Goal: Check status: Check status

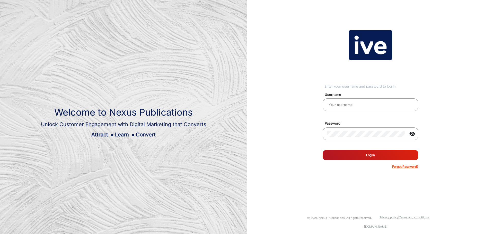
type input "gemcell"
click at [376, 155] on button "Log In" at bounding box center [370, 155] width 96 height 10
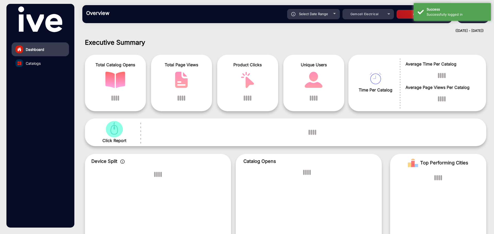
scroll to position [4, 0]
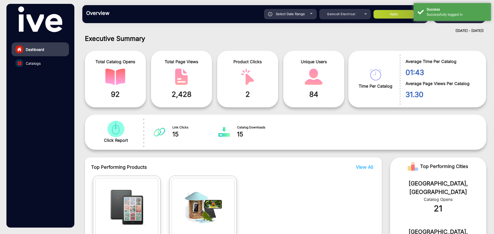
click at [290, 15] on span "Select Date Range" at bounding box center [290, 14] width 29 height 4
type input "[DATE]"
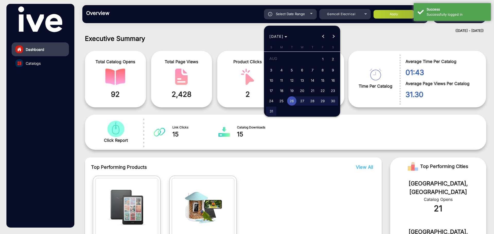
click at [323, 58] on span "1" at bounding box center [322, 59] width 9 height 11
type input "[DATE]"
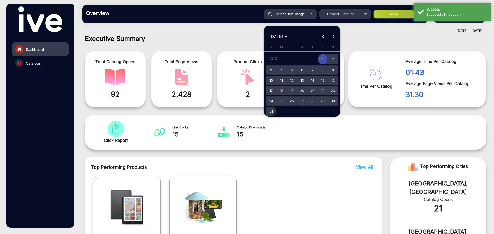
click at [270, 112] on span "31" at bounding box center [270, 111] width 9 height 9
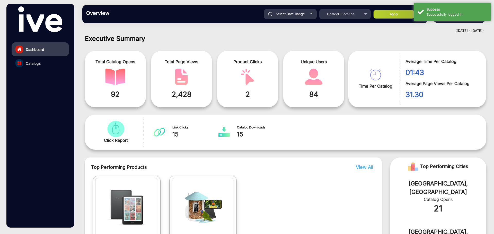
type input "[DATE]"
click at [405, 11] on button "Apply" at bounding box center [393, 14] width 41 height 9
type input "[DATE]"
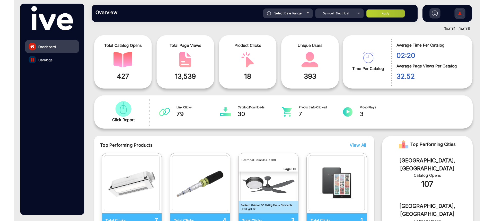
scroll to position [11, 0]
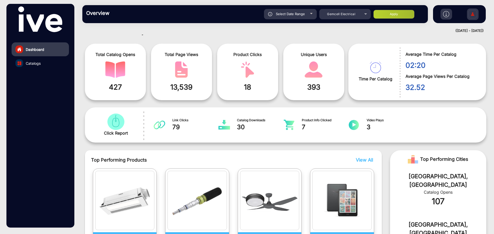
click at [116, 121] on img "catalog" at bounding box center [116, 122] width 20 height 16
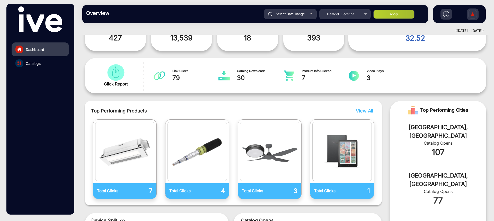
scroll to position [24, 0]
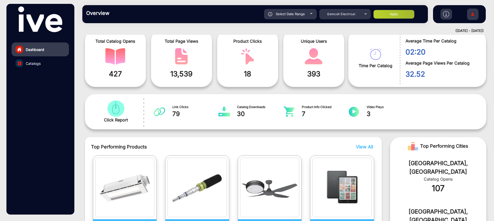
click at [42, 66] on link "Catalogs" at bounding box center [40, 63] width 57 height 14
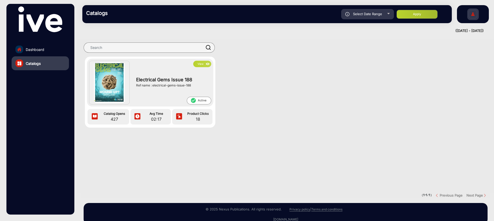
click at [361, 15] on span "Select Date Range" at bounding box center [367, 14] width 29 height 4
type input "[DATE]"
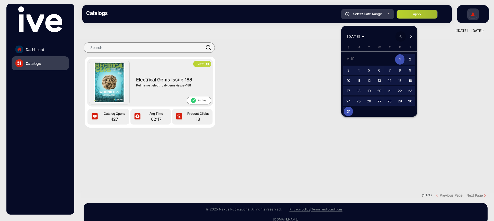
click at [401, 35] on button "Previous month" at bounding box center [400, 36] width 10 height 10
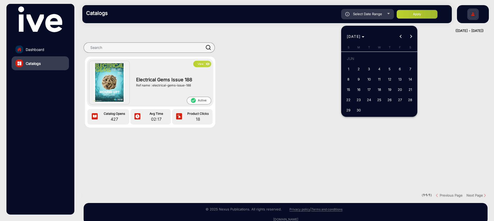
click at [350, 67] on span "1" at bounding box center [348, 68] width 9 height 9
type input "[DATE]"
click at [413, 37] on span "Next month" at bounding box center [410, 36] width 10 height 10
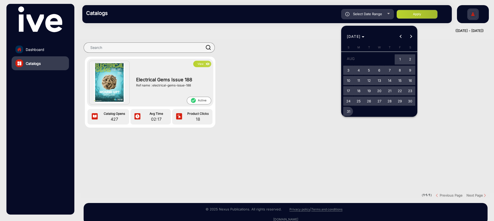
click at [348, 111] on span "31" at bounding box center [348, 111] width 9 height 9
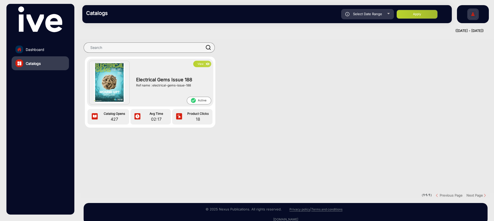
type input "[DATE]"
click at [423, 12] on button "Apply" at bounding box center [416, 14] width 41 height 9
type input "[DATE]"
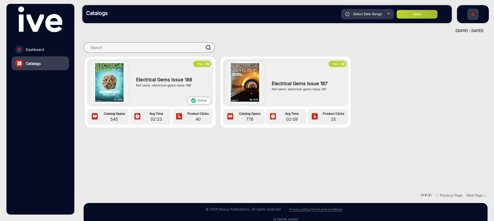
click at [29, 52] on span "Dashboard" at bounding box center [35, 49] width 19 height 5
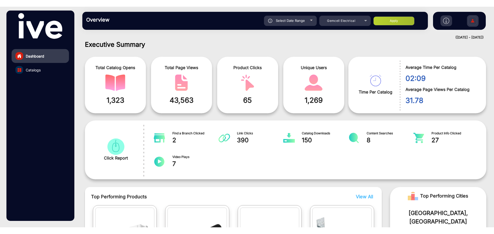
scroll to position [4, 0]
